Goal: Check status: Check status

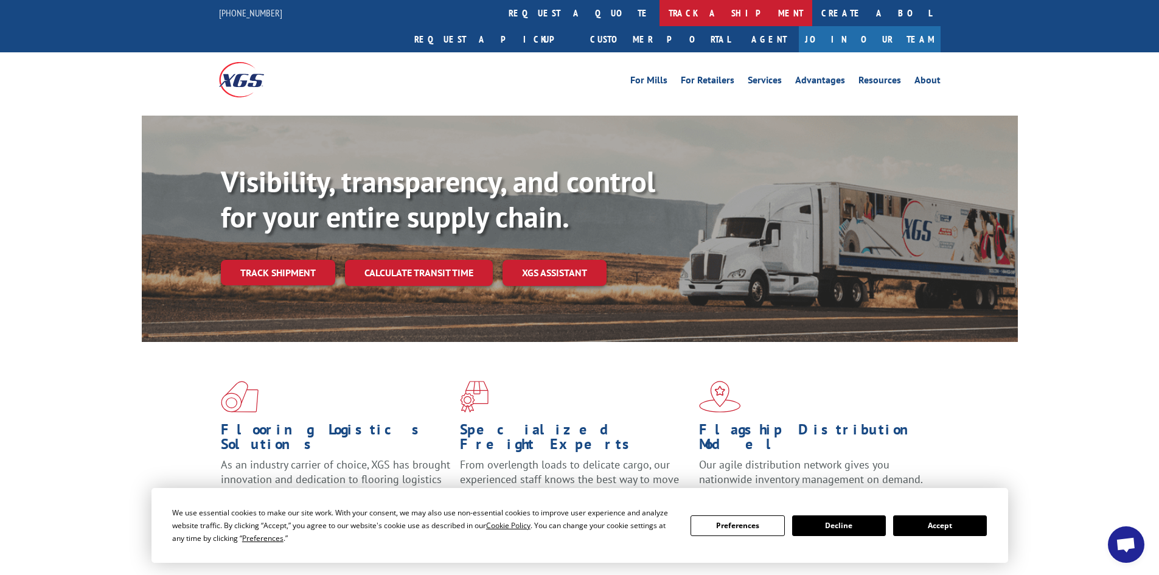
click at [660, 11] on link "track a shipment" at bounding box center [736, 13] width 153 height 26
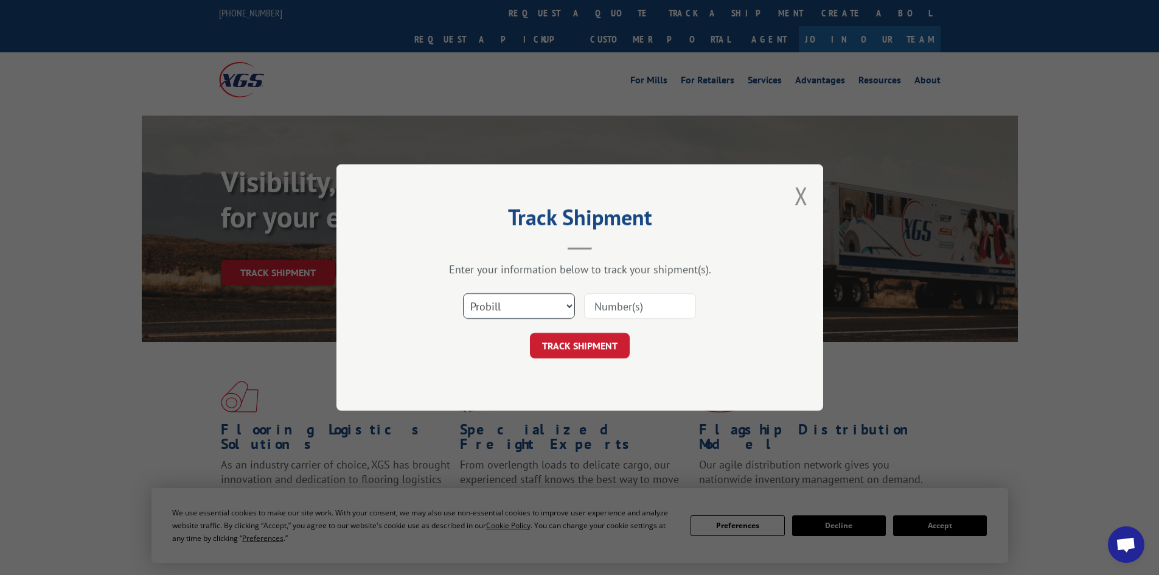
click at [543, 305] on select "Select category... Probill BOL PO" at bounding box center [519, 306] width 112 height 26
select select "po"
click at [463, 293] on select "Select category... Probill BOL PO" at bounding box center [519, 306] width 112 height 26
click at [597, 311] on input at bounding box center [640, 306] width 112 height 26
type input "73503880"
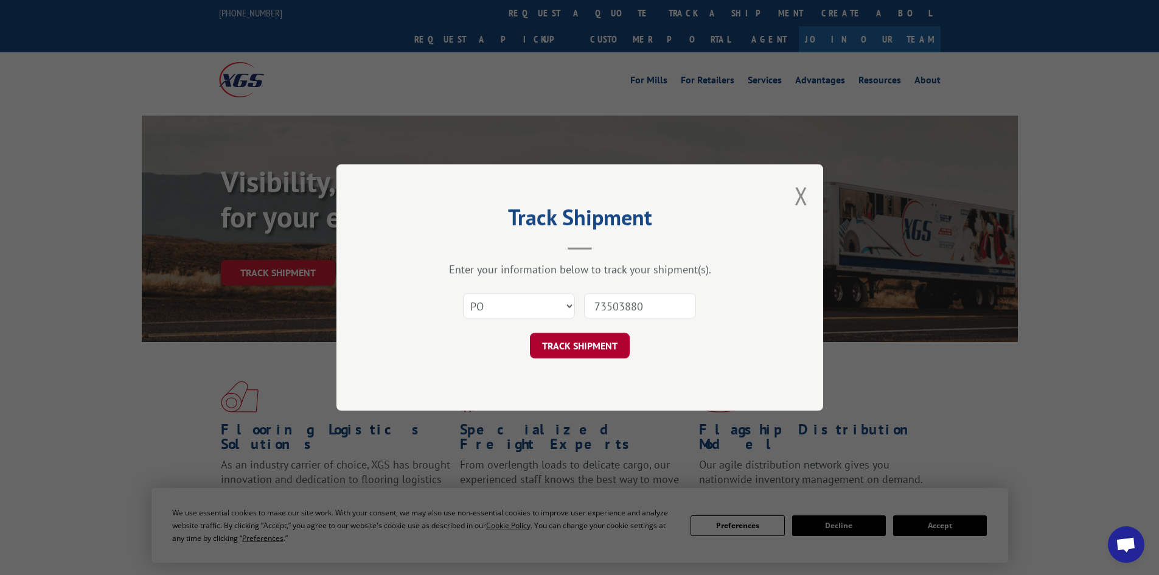
click at [571, 344] on button "TRACK SHIPMENT" at bounding box center [580, 346] width 100 height 26
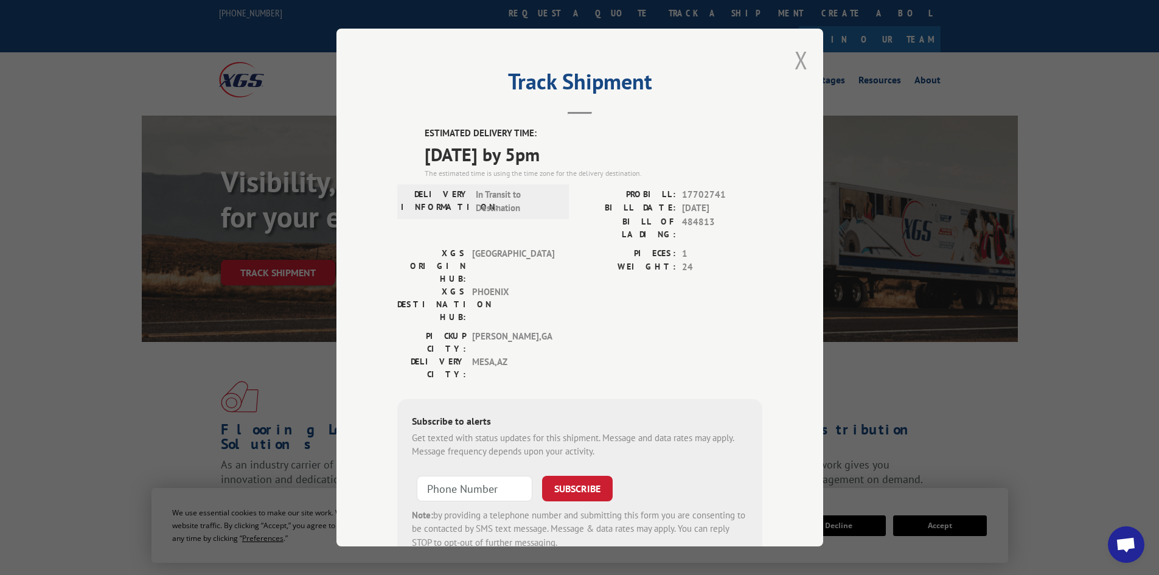
click at [795, 64] on button "Close modal" at bounding box center [801, 60] width 13 height 32
